Goal: Transaction & Acquisition: Purchase product/service

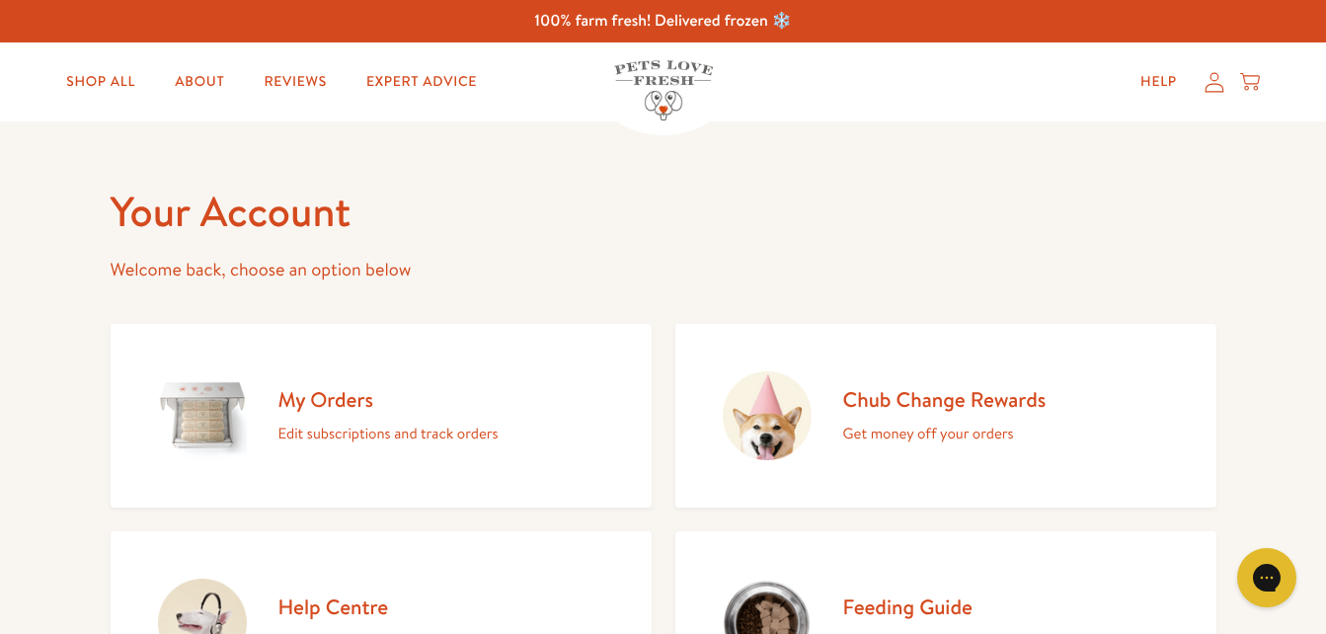
click at [443, 407] on h2 "My Orders" at bounding box center [389, 399] width 220 height 27
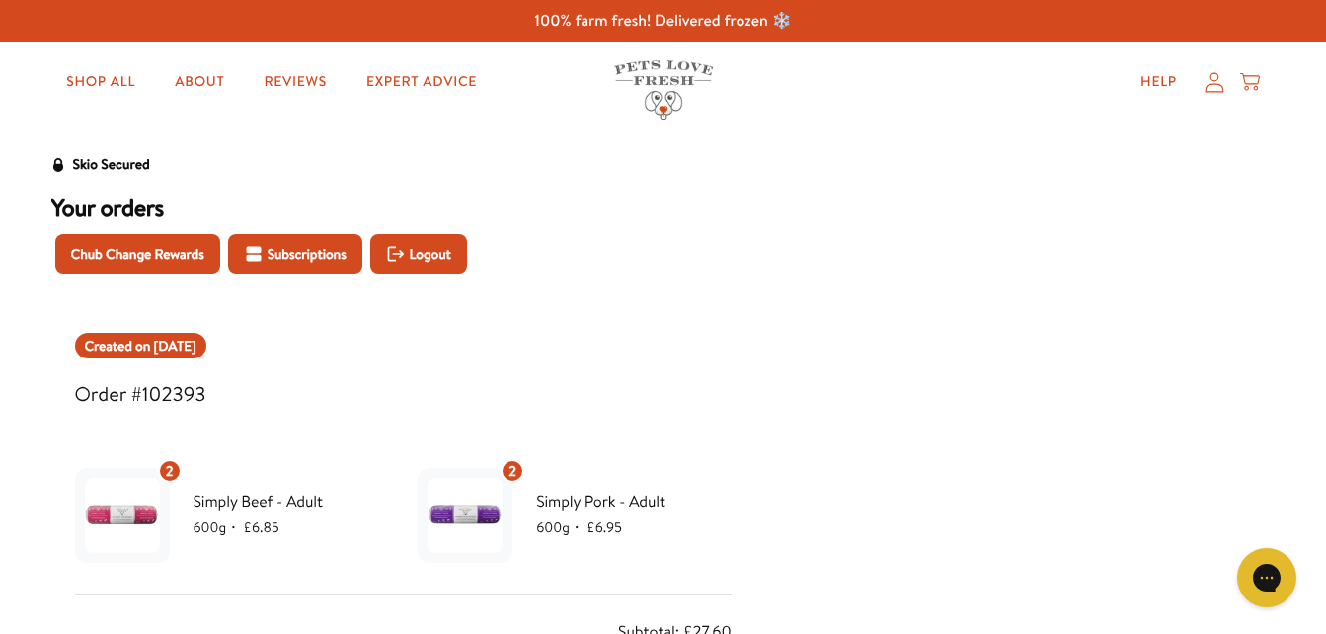
scroll to position [554, 0]
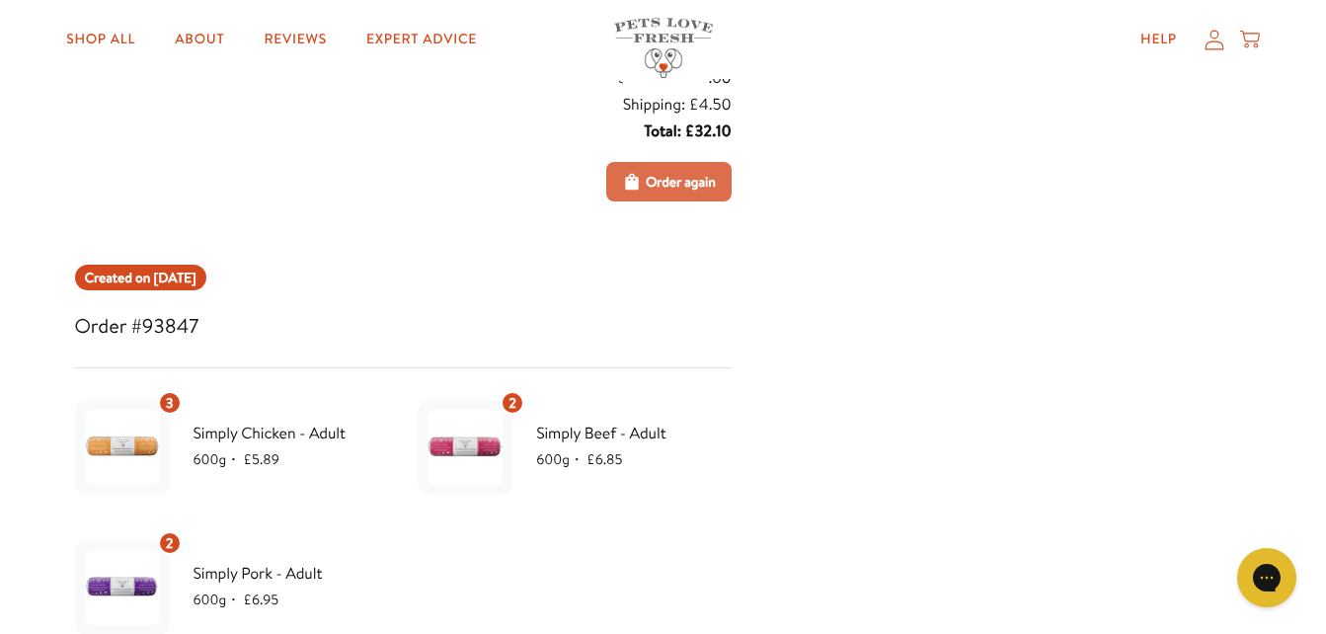
click at [704, 169] on button "Order again" at bounding box center [668, 182] width 125 height 40
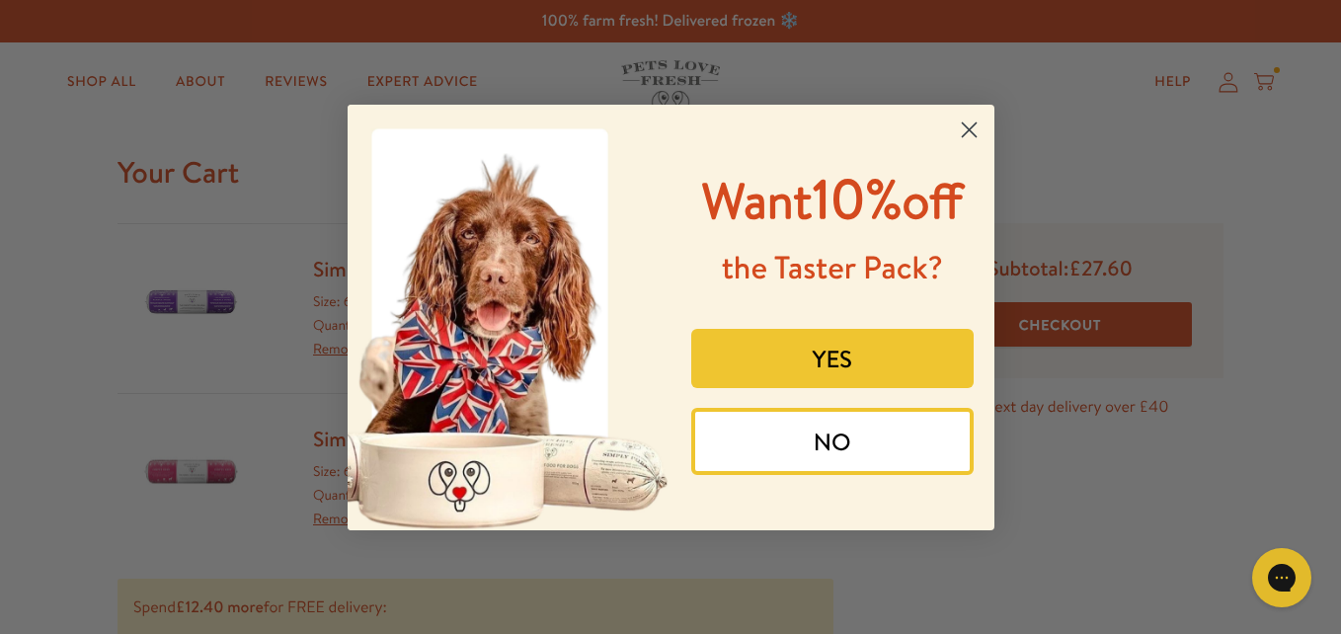
click at [827, 436] on button "NO" at bounding box center [832, 441] width 282 height 67
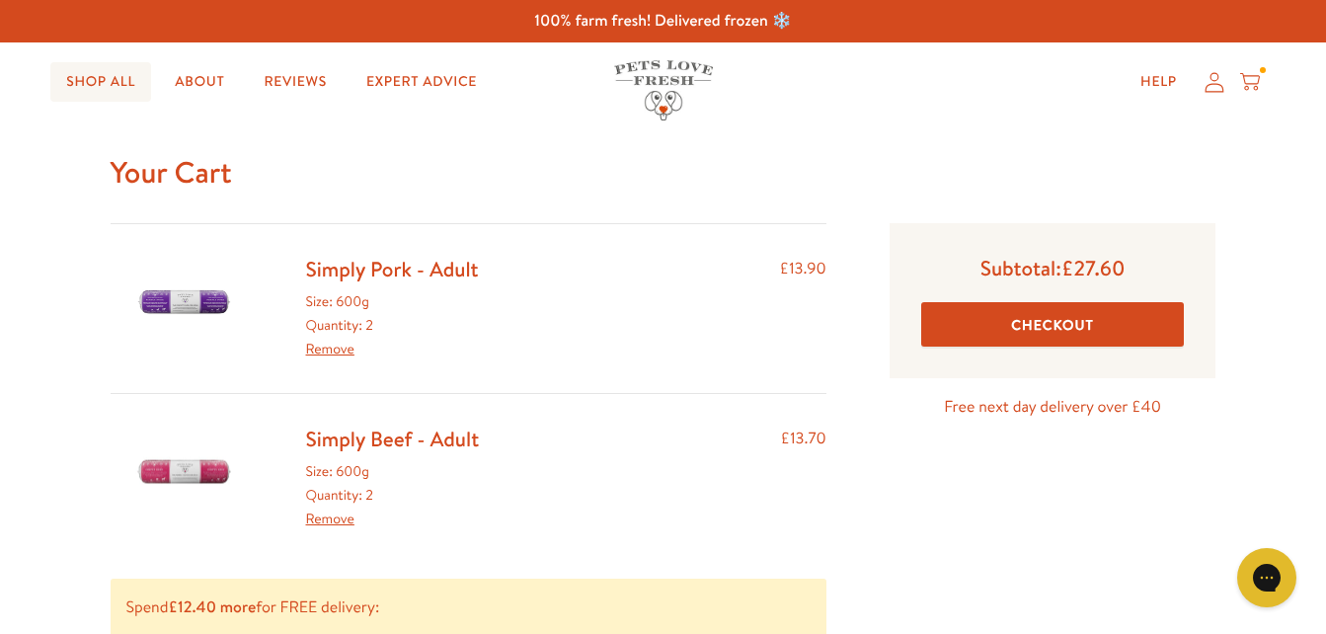
click at [100, 91] on link "Shop All" at bounding box center [100, 82] width 101 height 40
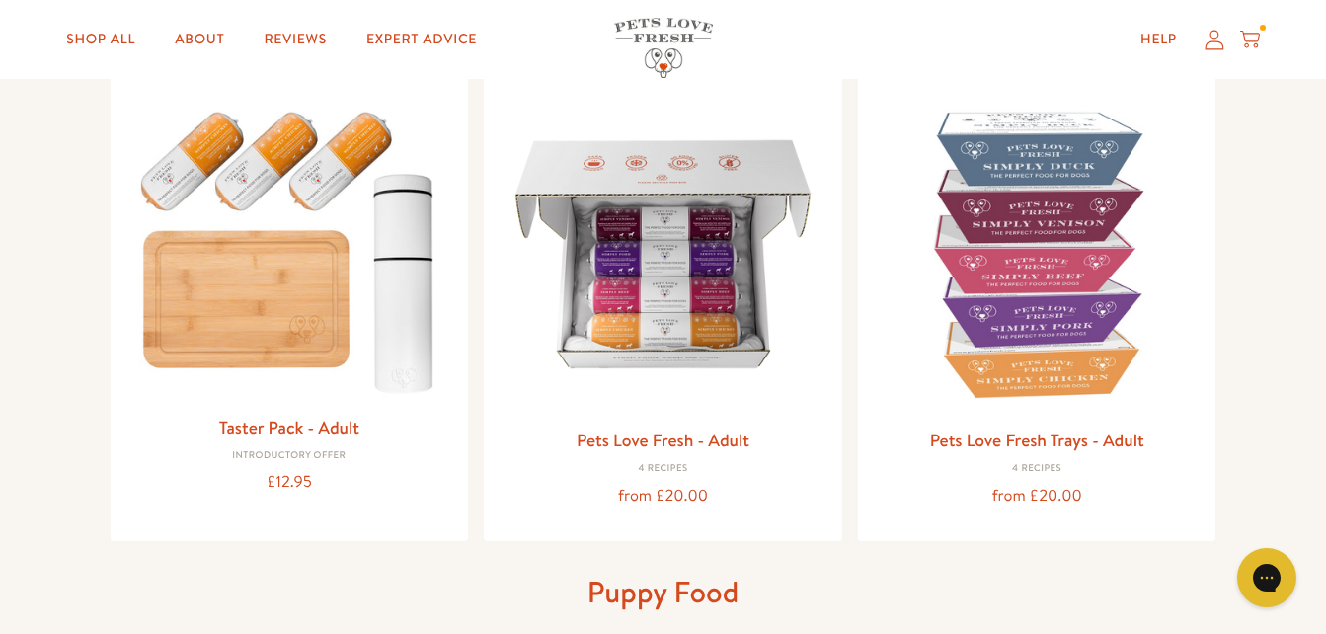
scroll to position [237, 0]
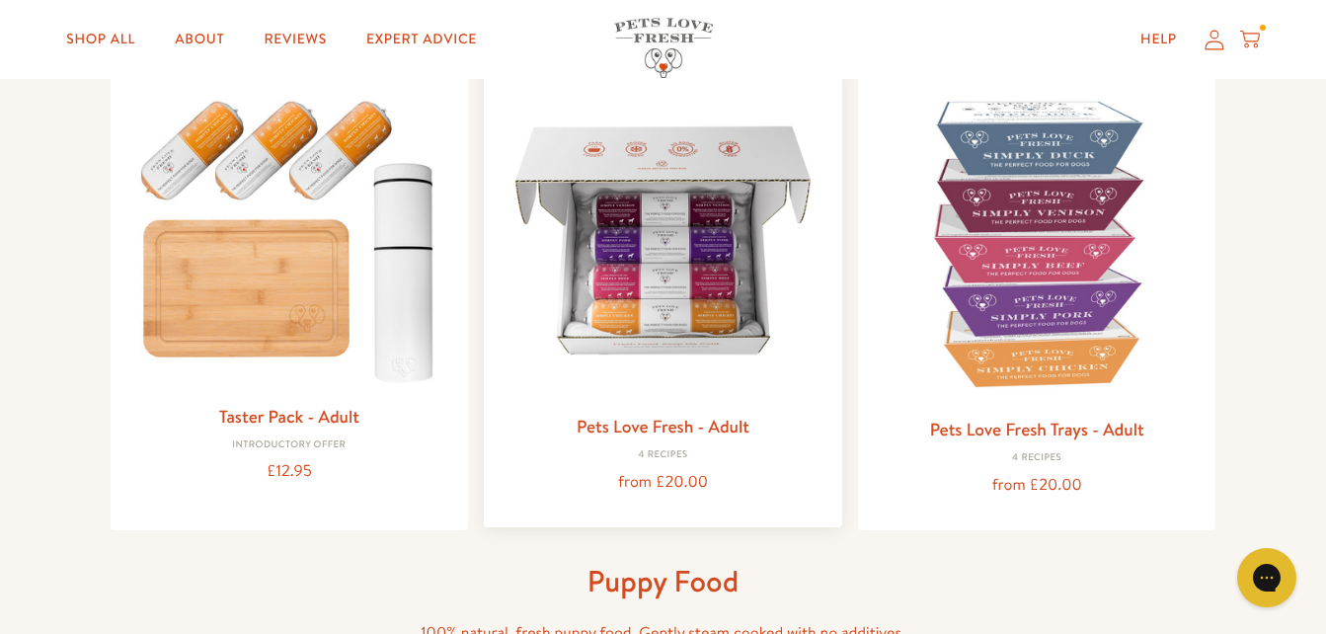
click at [760, 323] on img at bounding box center [663, 240] width 327 height 327
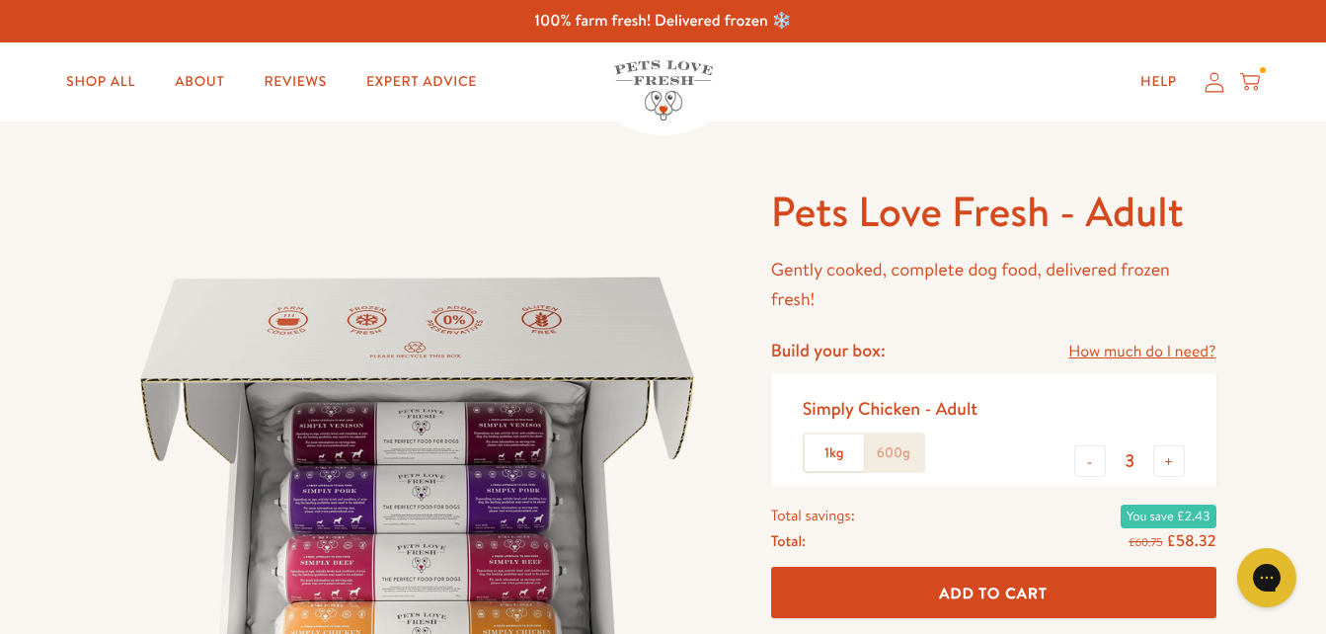
click at [906, 454] on label "600g" at bounding box center [893, 454] width 59 height 38
click at [0, 0] on input "600g" at bounding box center [0, 0] width 0 height 0
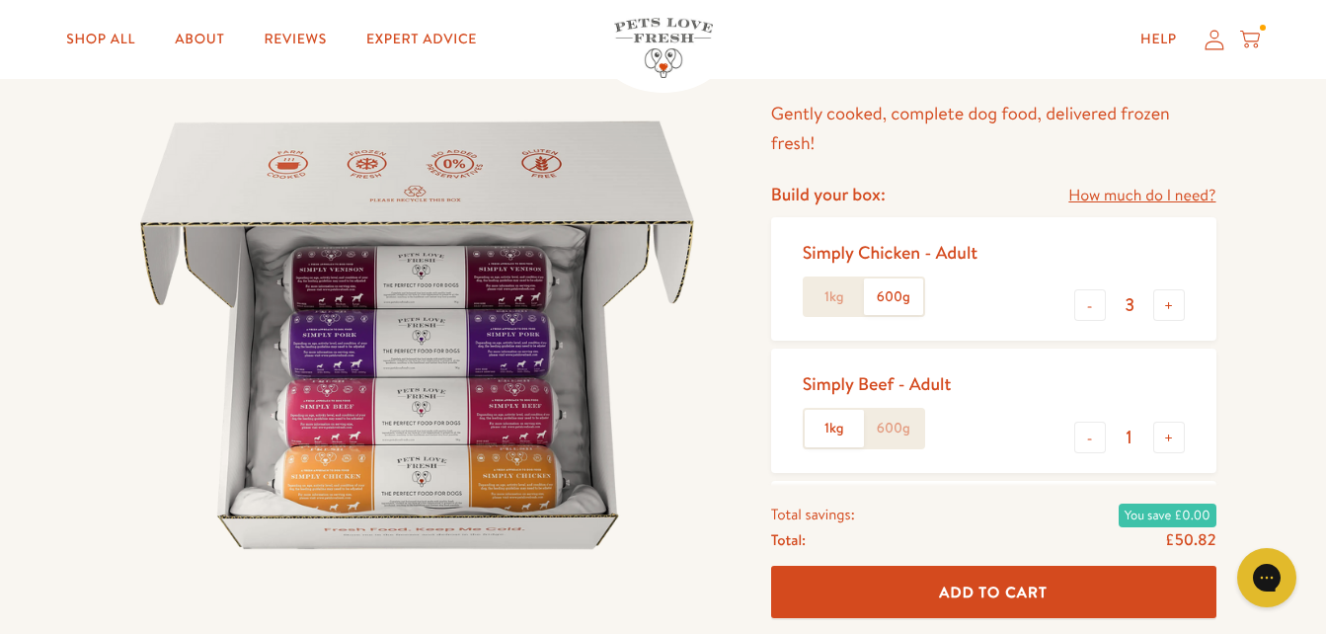
scroll to position [198, 0]
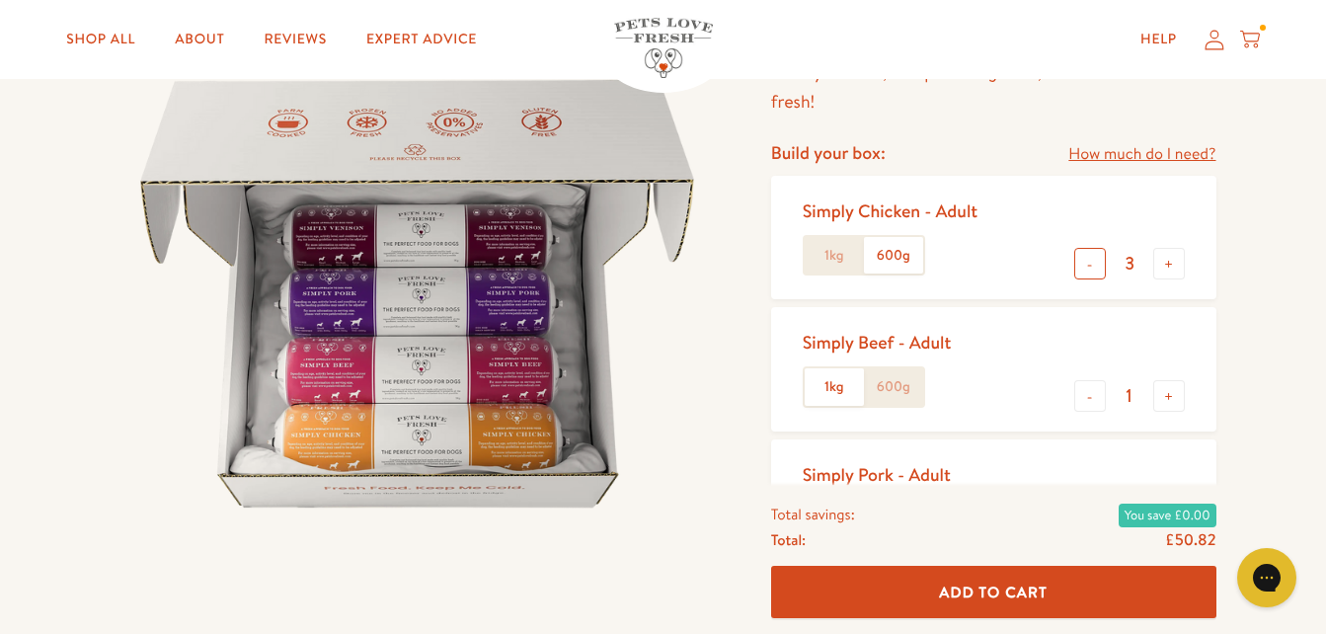
click at [1092, 257] on button "-" at bounding box center [1091, 264] width 32 height 32
type input "1"
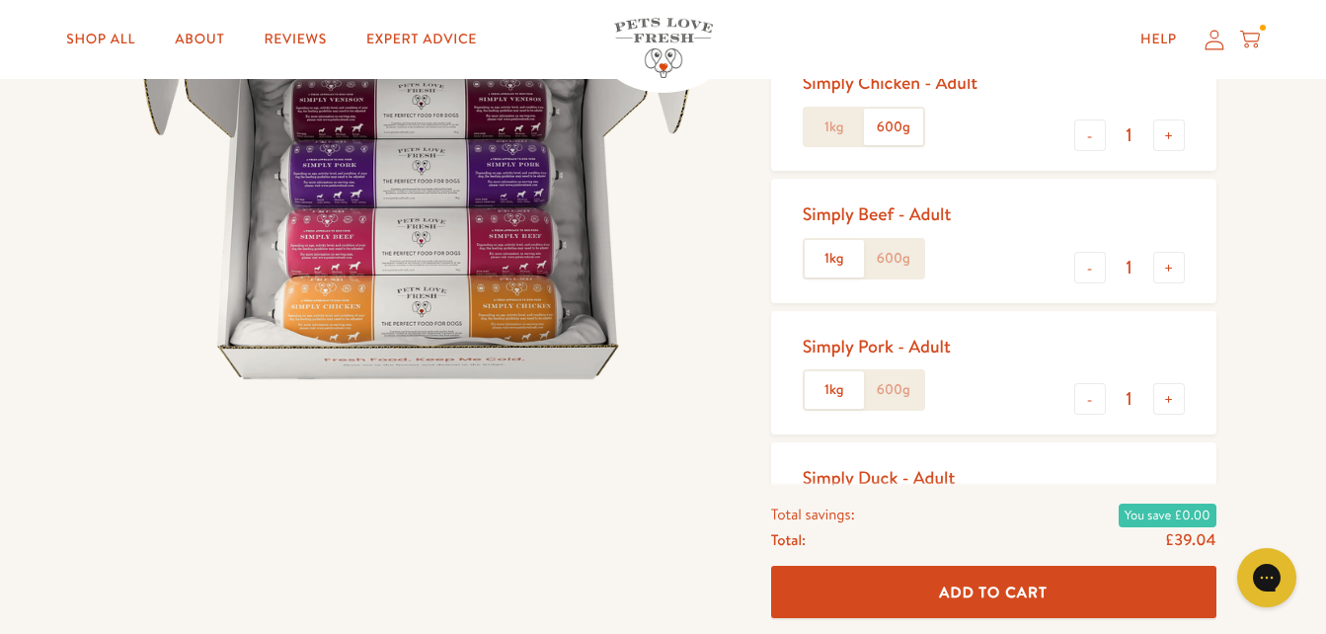
scroll to position [316, 0]
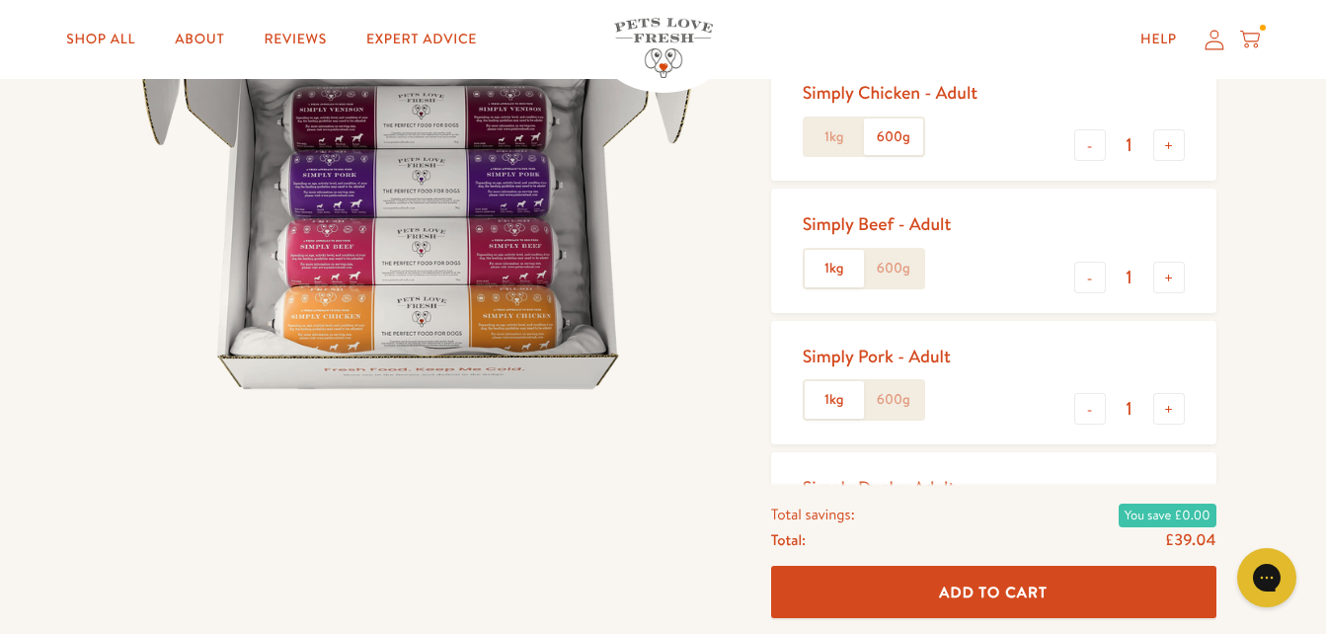
click at [882, 267] on label "600g" at bounding box center [893, 269] width 59 height 38
click at [0, 0] on input "600g" at bounding box center [0, 0] width 0 height 0
click at [901, 392] on label "600g" at bounding box center [893, 400] width 59 height 38
click at [0, 0] on input "600g" at bounding box center [0, 0] width 0 height 0
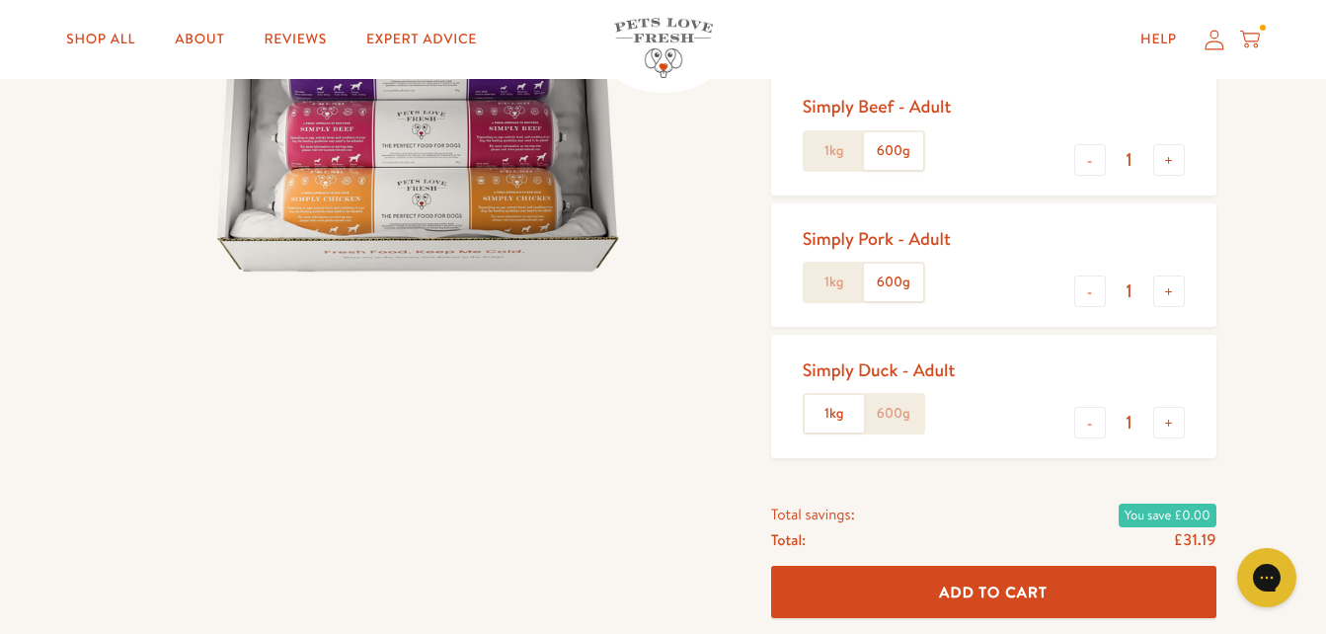
scroll to position [435, 0]
click at [1164, 280] on button "+" at bounding box center [1170, 291] width 32 height 32
type input "2"
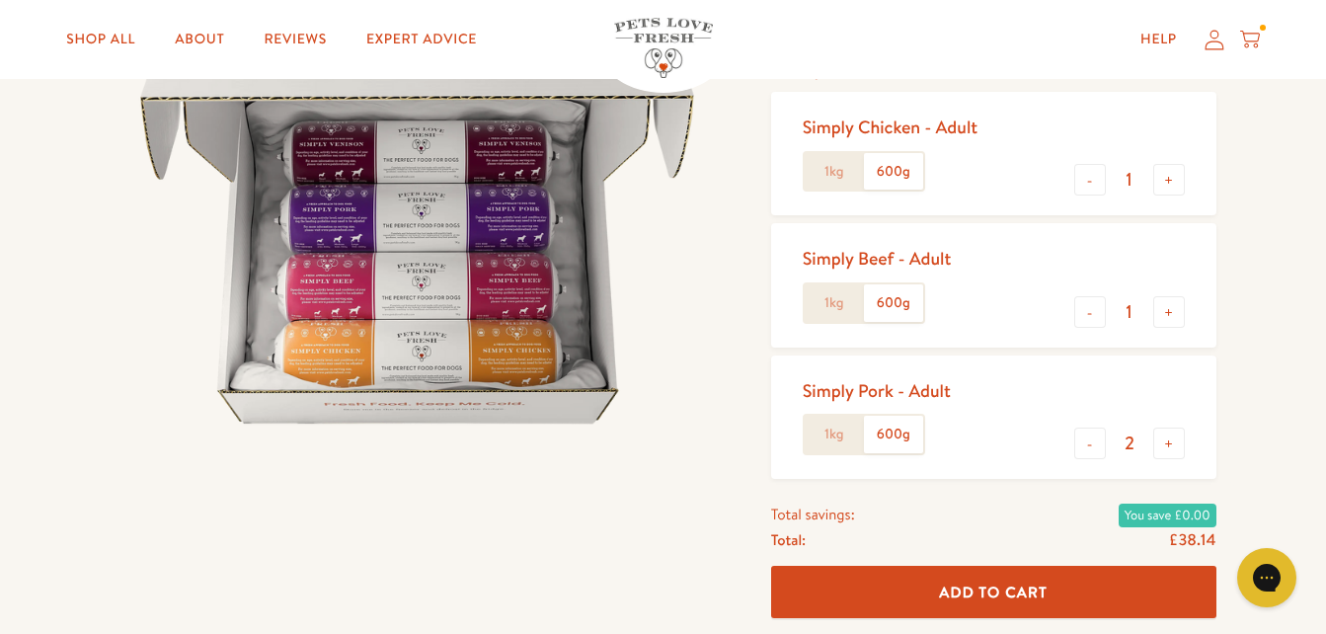
scroll to position [277, 0]
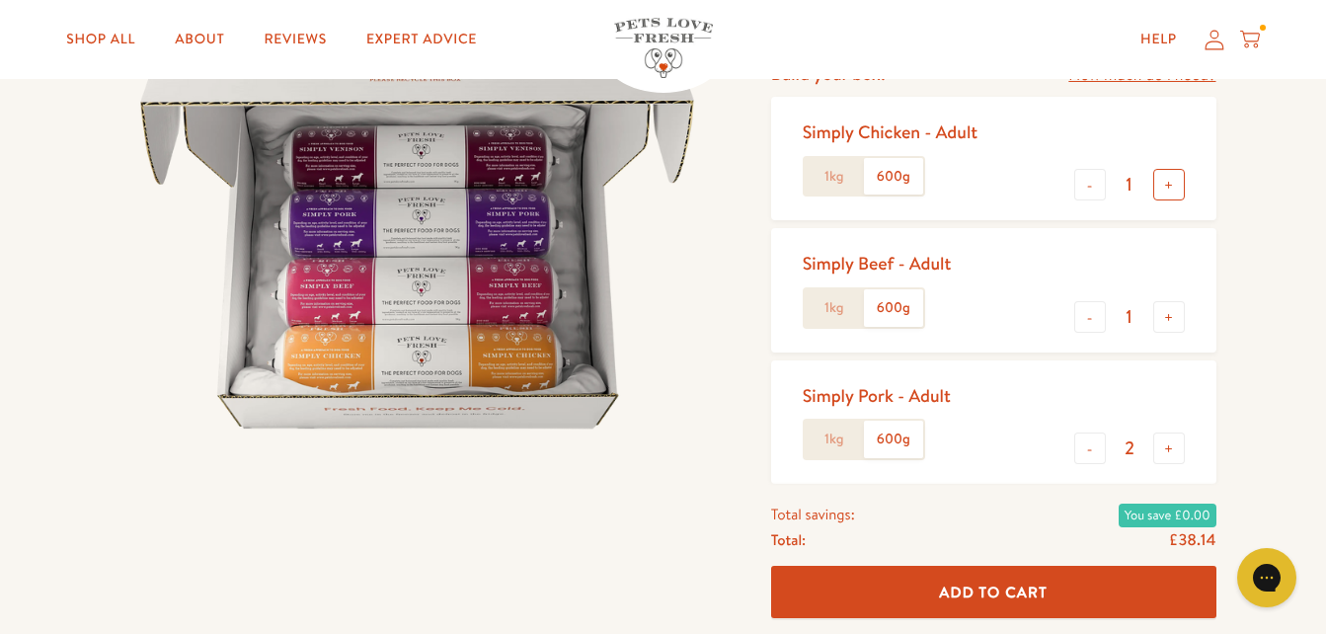
click at [1167, 185] on button "+" at bounding box center [1170, 185] width 32 height 32
type input "2"
click at [1063, 594] on button "Add To Cart" at bounding box center [993, 593] width 445 height 52
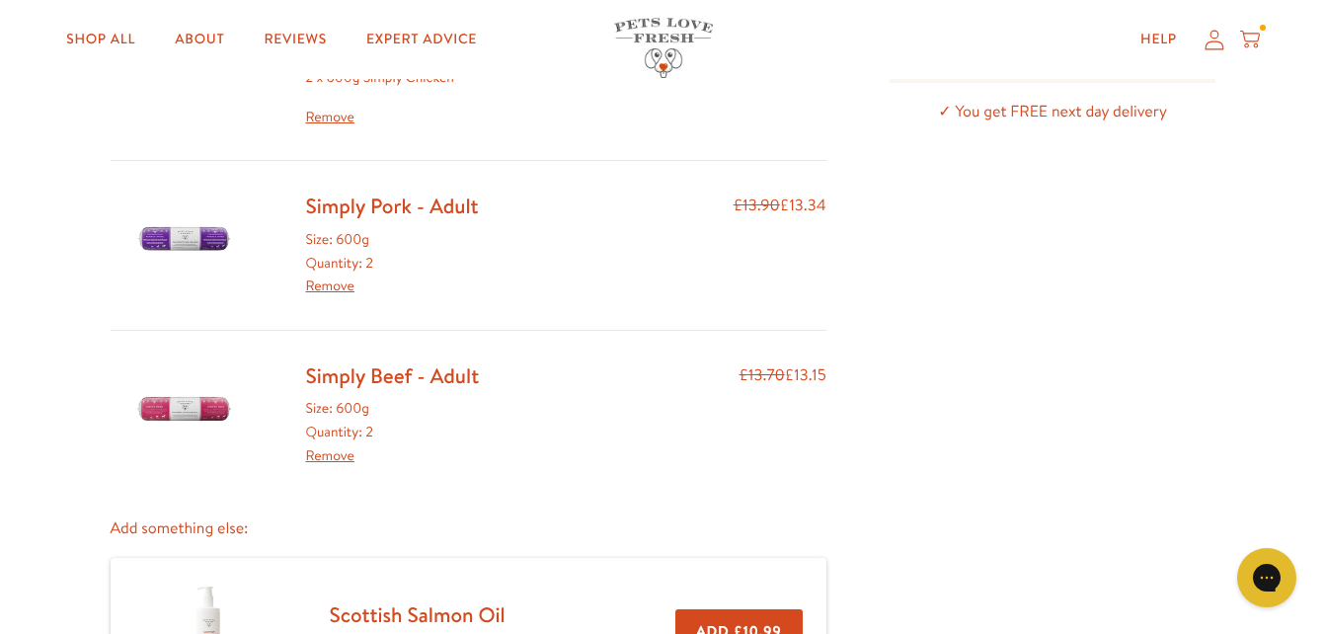
scroll to position [303, 0]
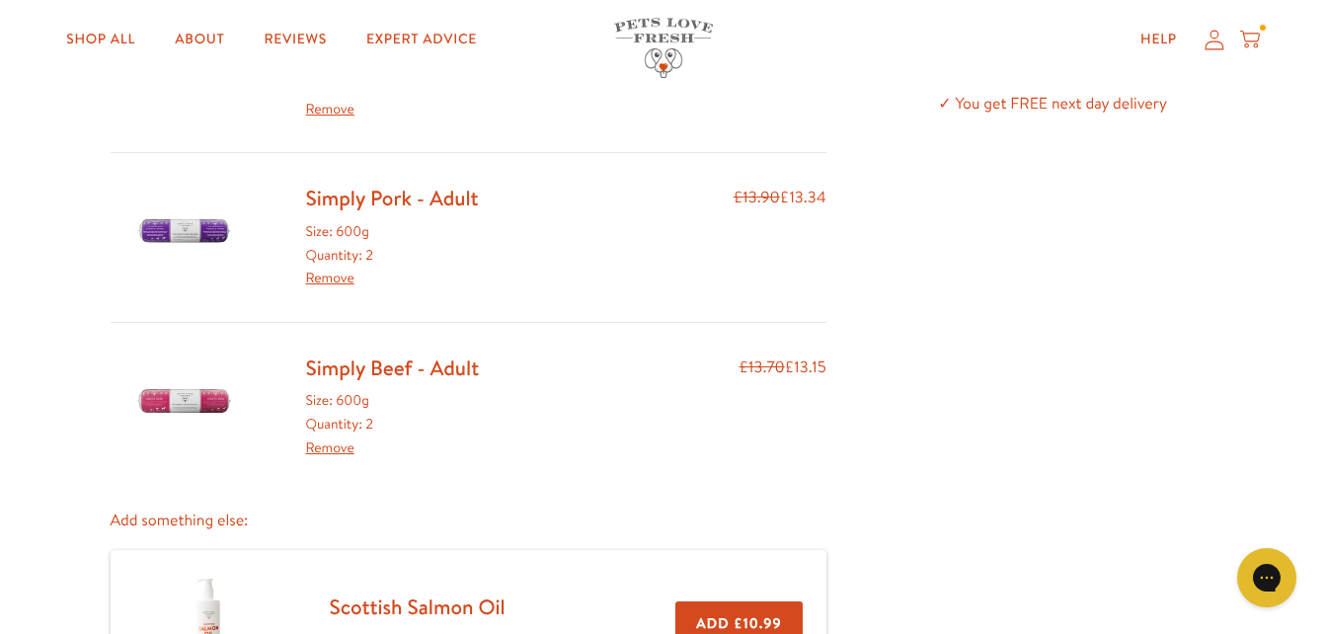
click at [317, 274] on link "Remove" at bounding box center [330, 278] width 48 height 20
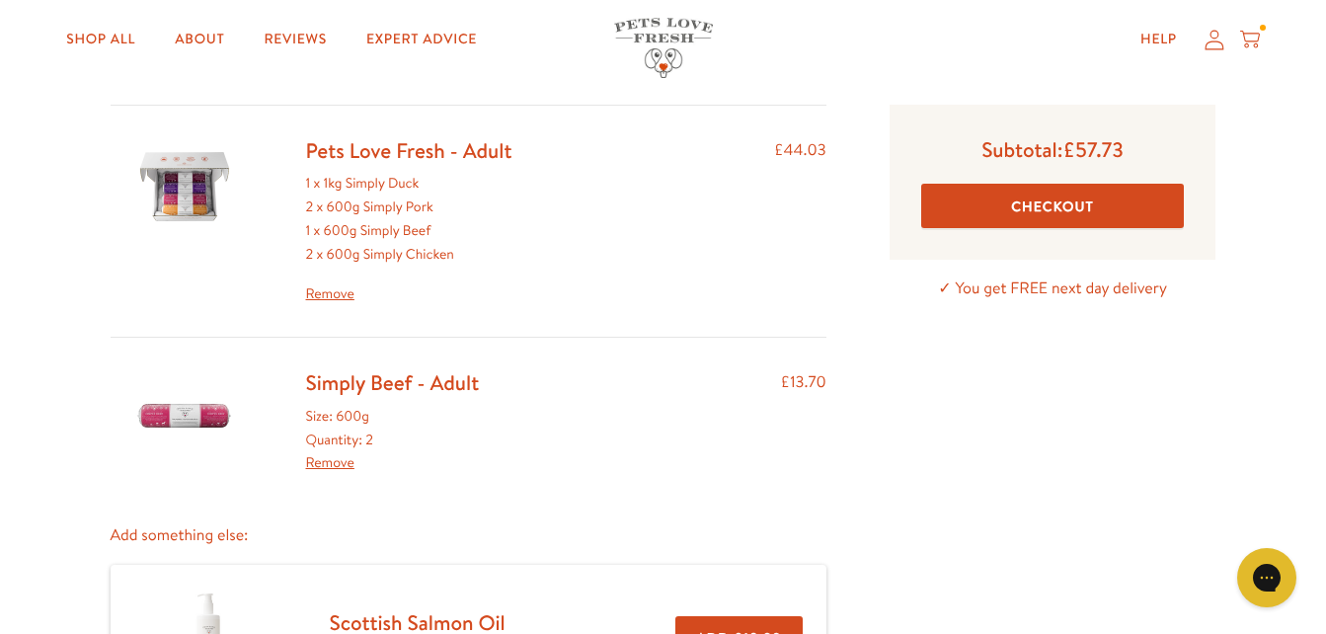
scroll to position [158, 0]
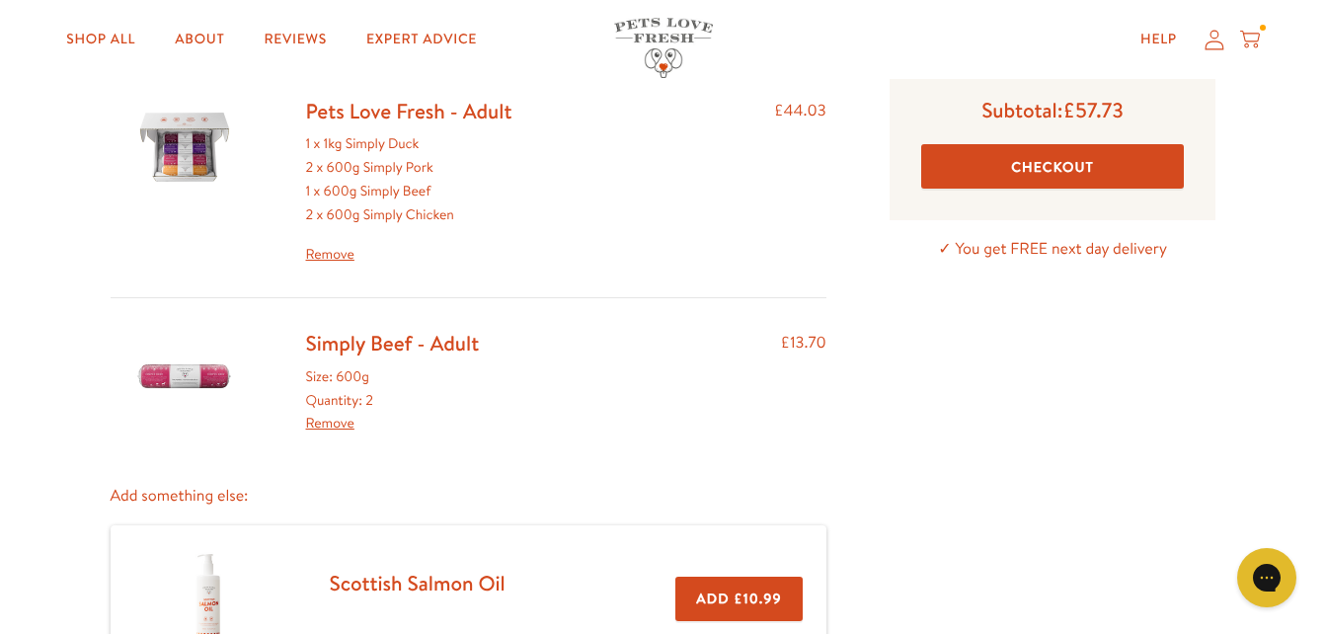
click at [337, 421] on link "Remove" at bounding box center [330, 423] width 48 height 20
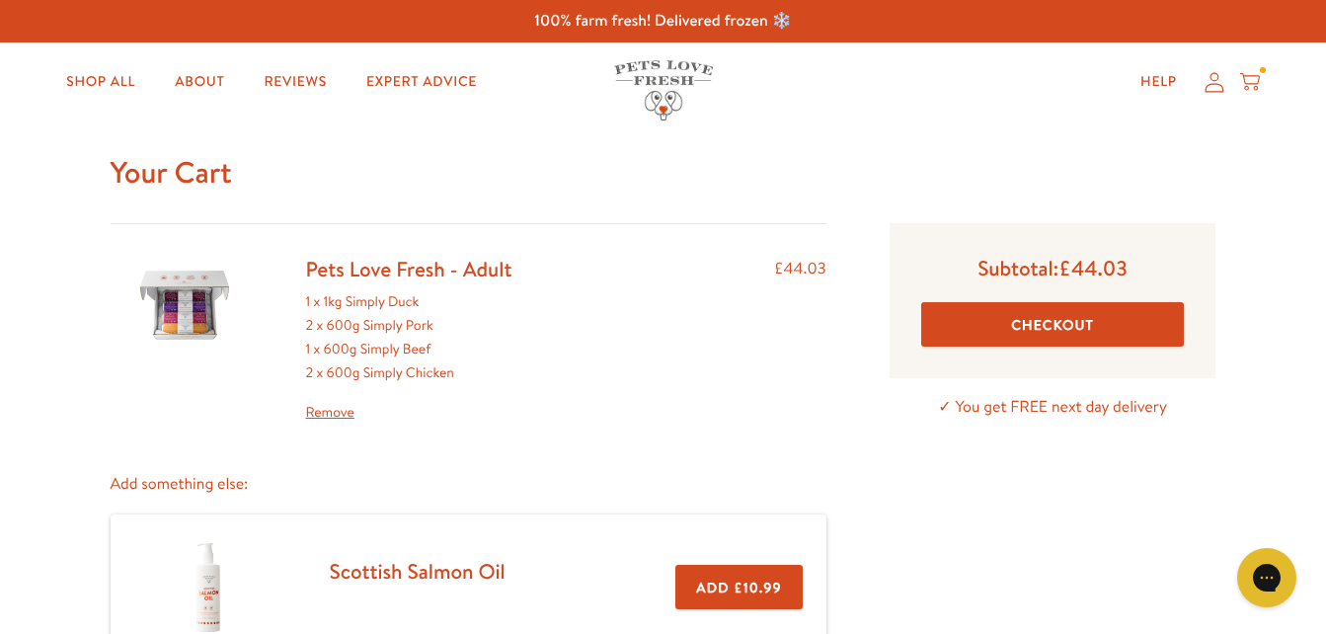
click at [1105, 312] on button "Checkout" at bounding box center [1053, 324] width 264 height 44
